Goal: Use online tool/utility: Use online tool/utility

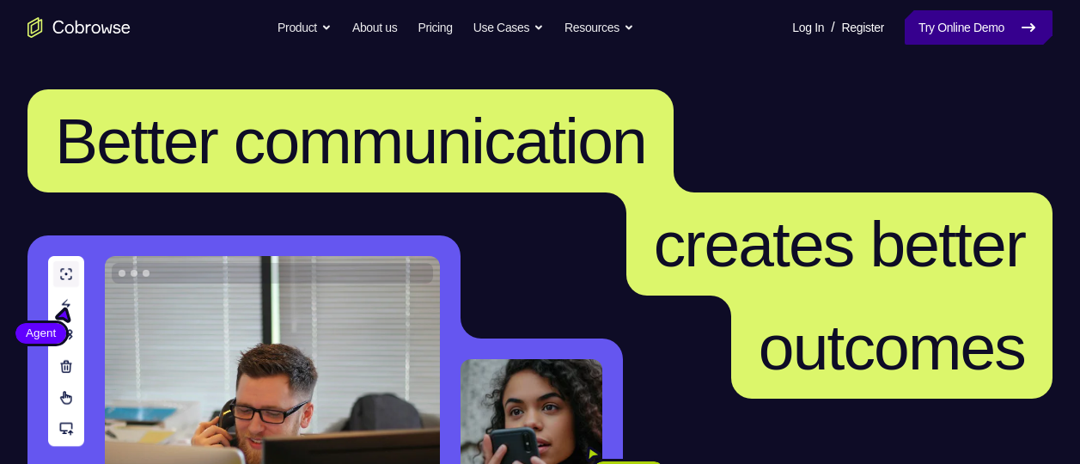
click at [1003, 17] on link "Try Online Demo" at bounding box center [979, 27] width 148 height 34
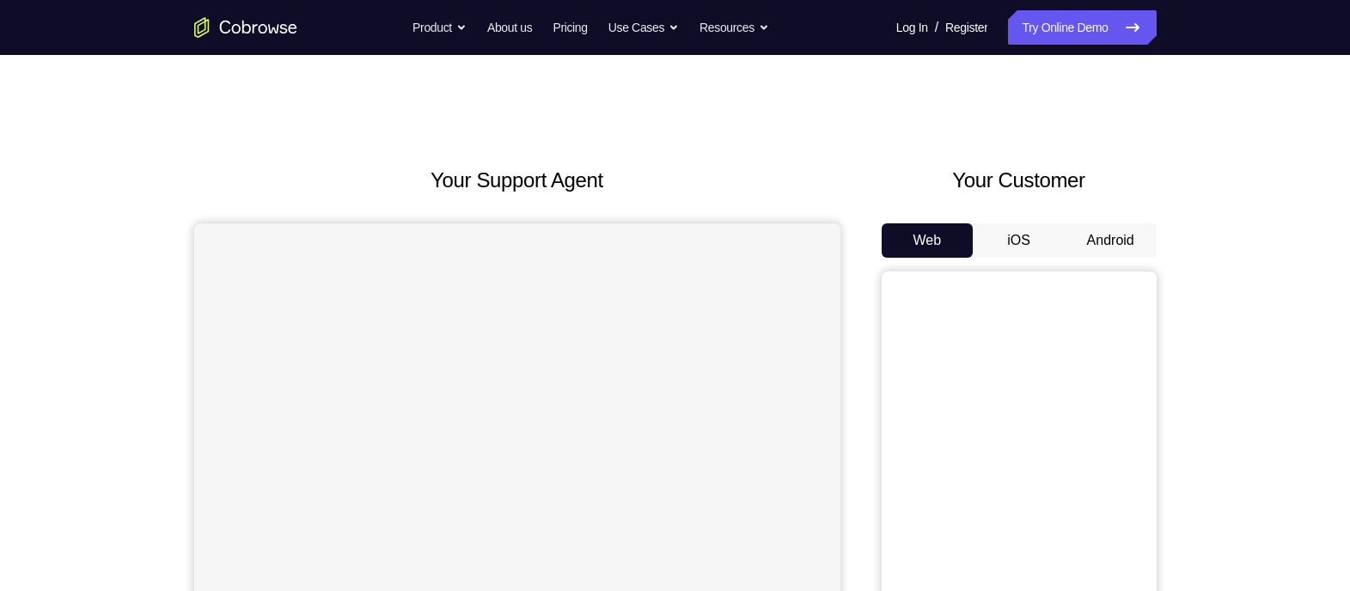
drag, startPoint x: 1033, startPoint y: 0, endPoint x: 879, endPoint y: 121, distance: 195.8
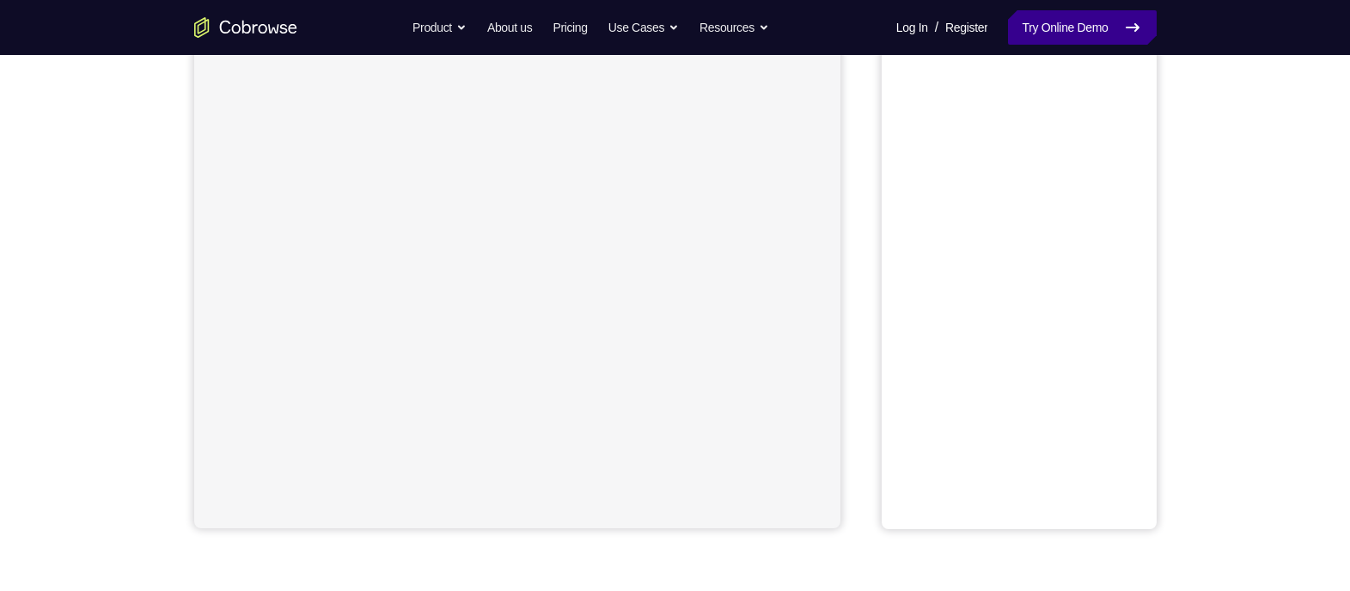
scroll to position [78, 0]
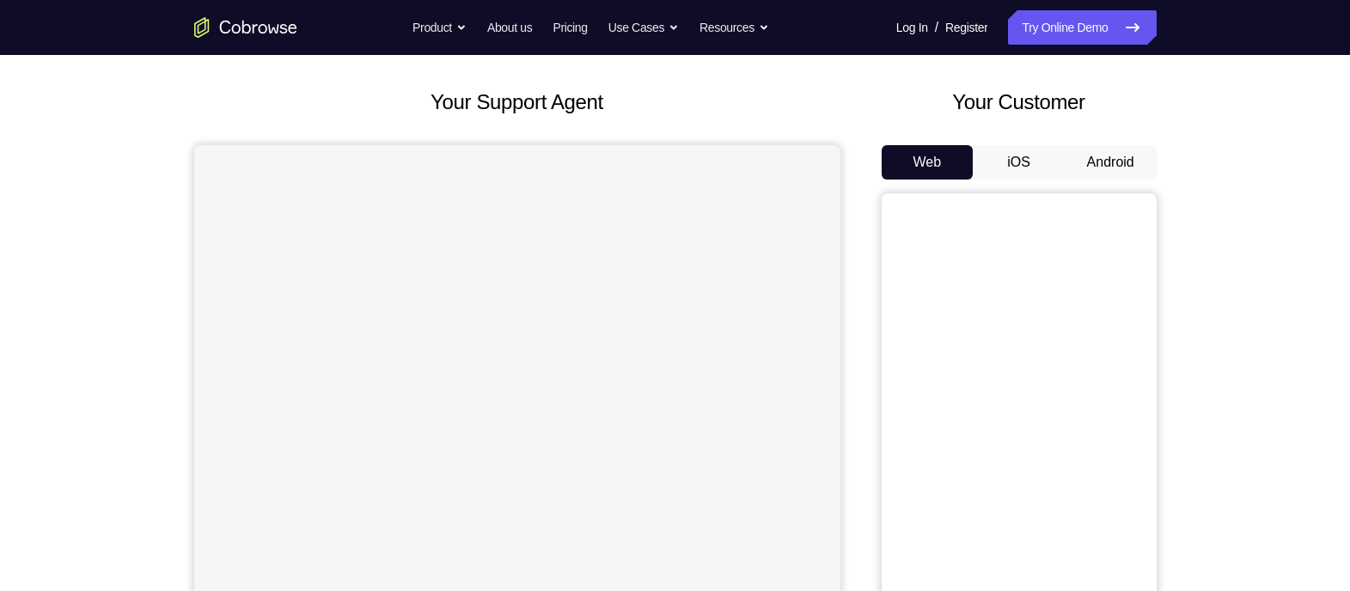
click at [1079, 156] on button "Android" at bounding box center [1110, 162] width 92 height 34
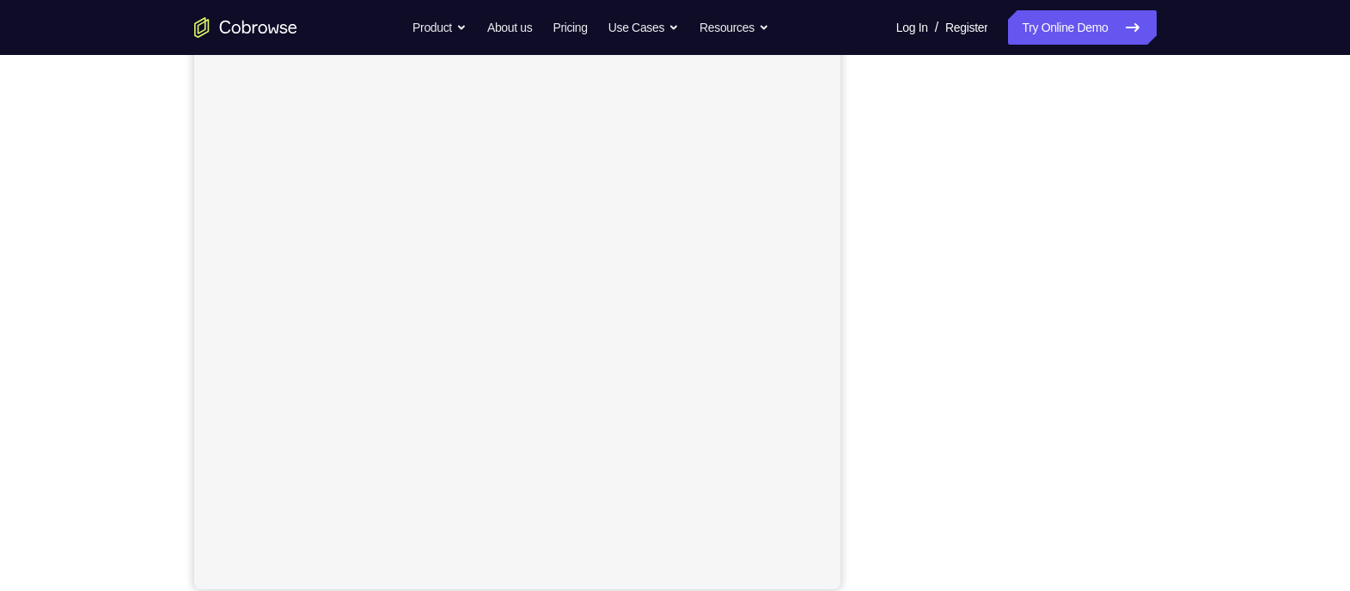
scroll to position [214, 0]
